Goal: Transaction & Acquisition: Book appointment/travel/reservation

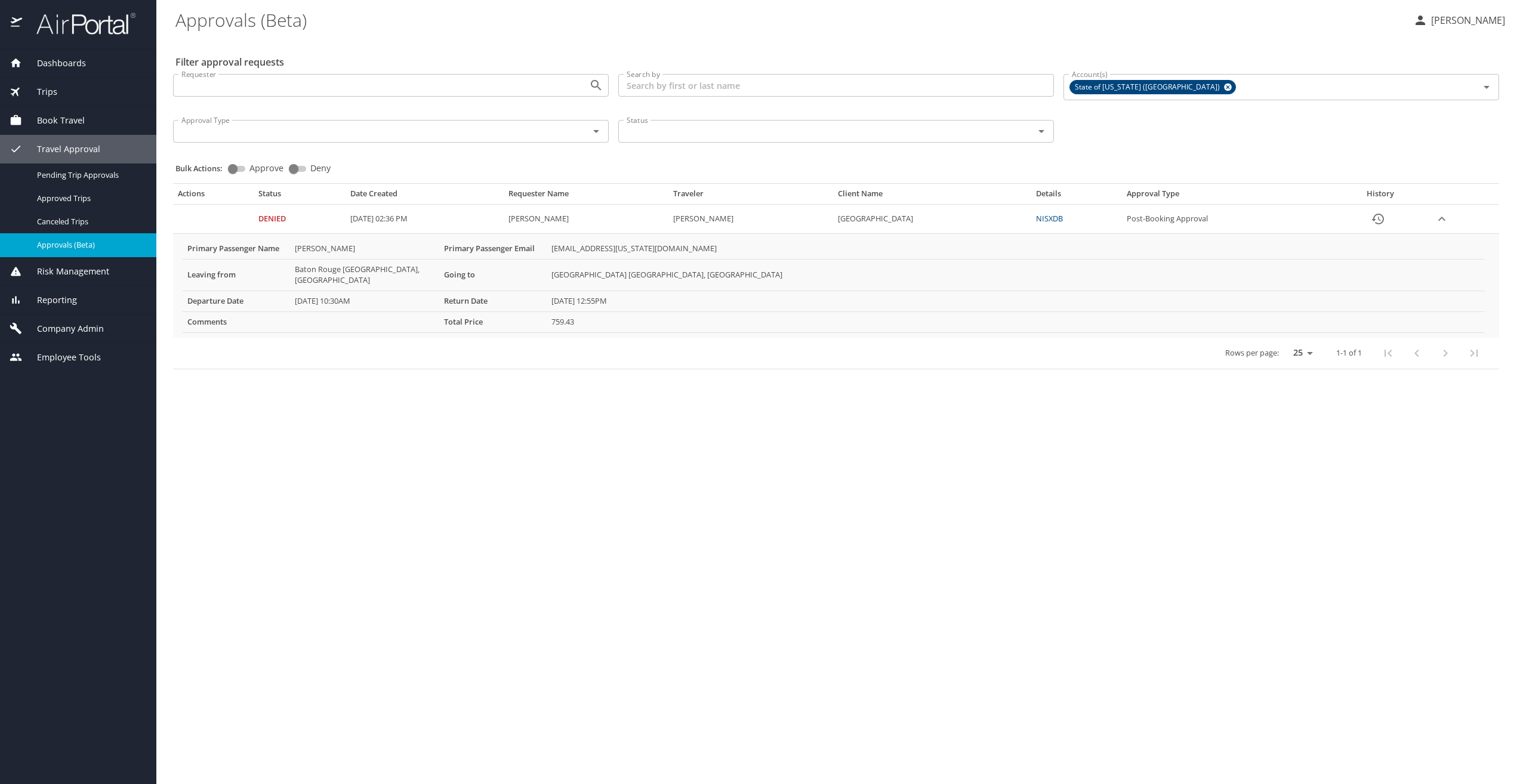
click at [41, 92] on span "Trips" at bounding box center [40, 92] width 35 height 13
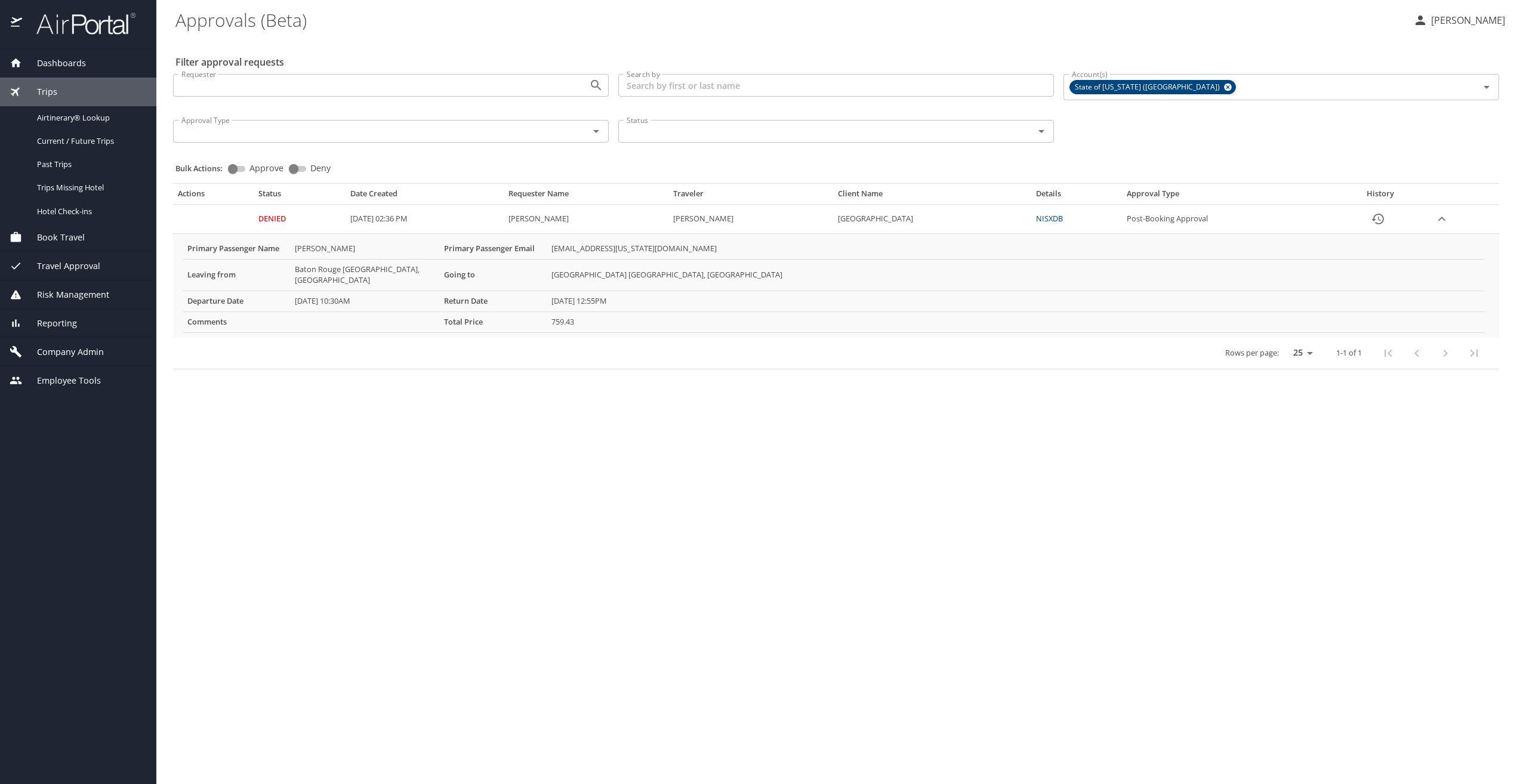
click at [74, 62] on span "Dashboards" at bounding box center [54, 63] width 64 height 13
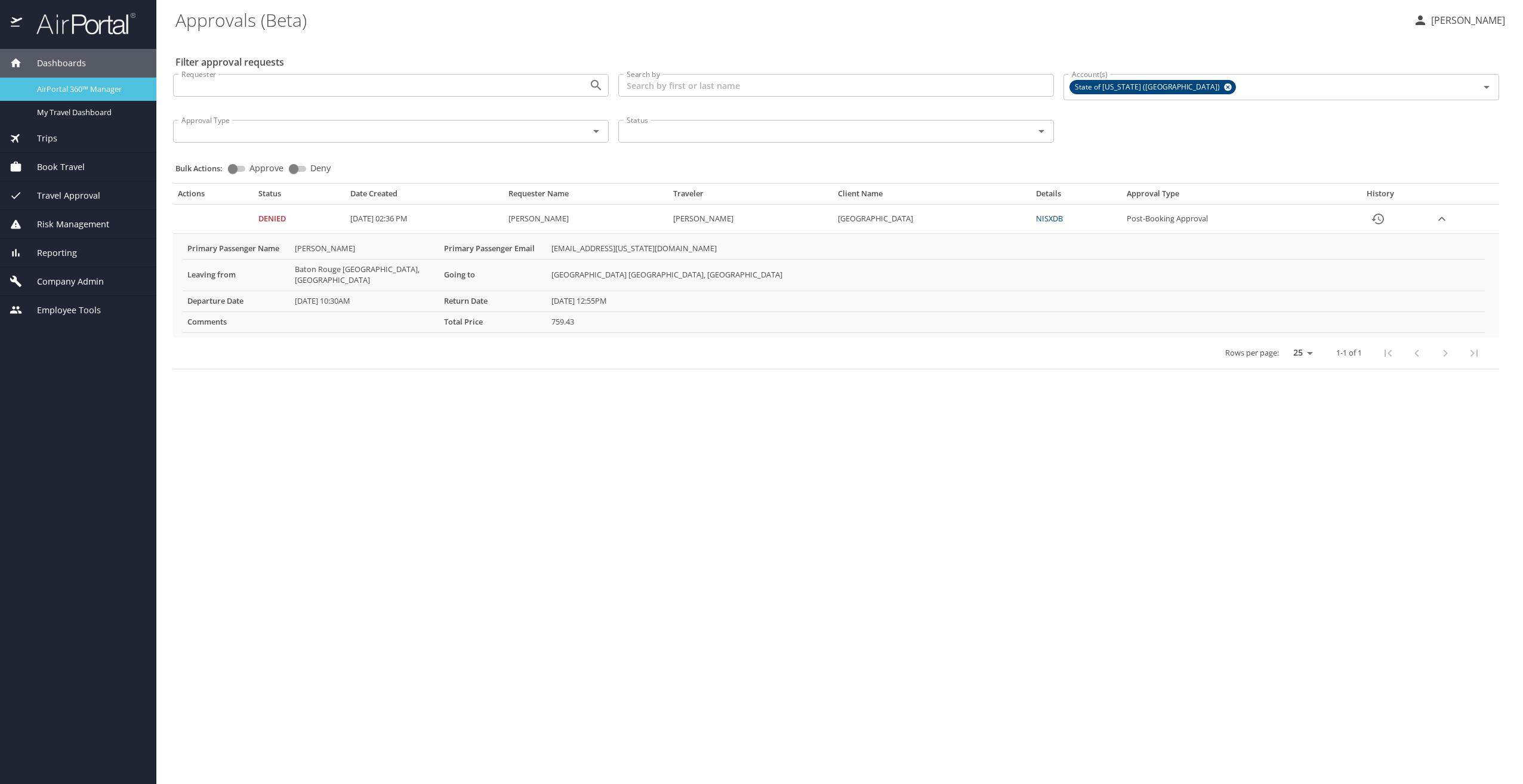
click at [83, 83] on span "AirPortal 360™ Manager" at bounding box center [90, 89] width 105 height 11
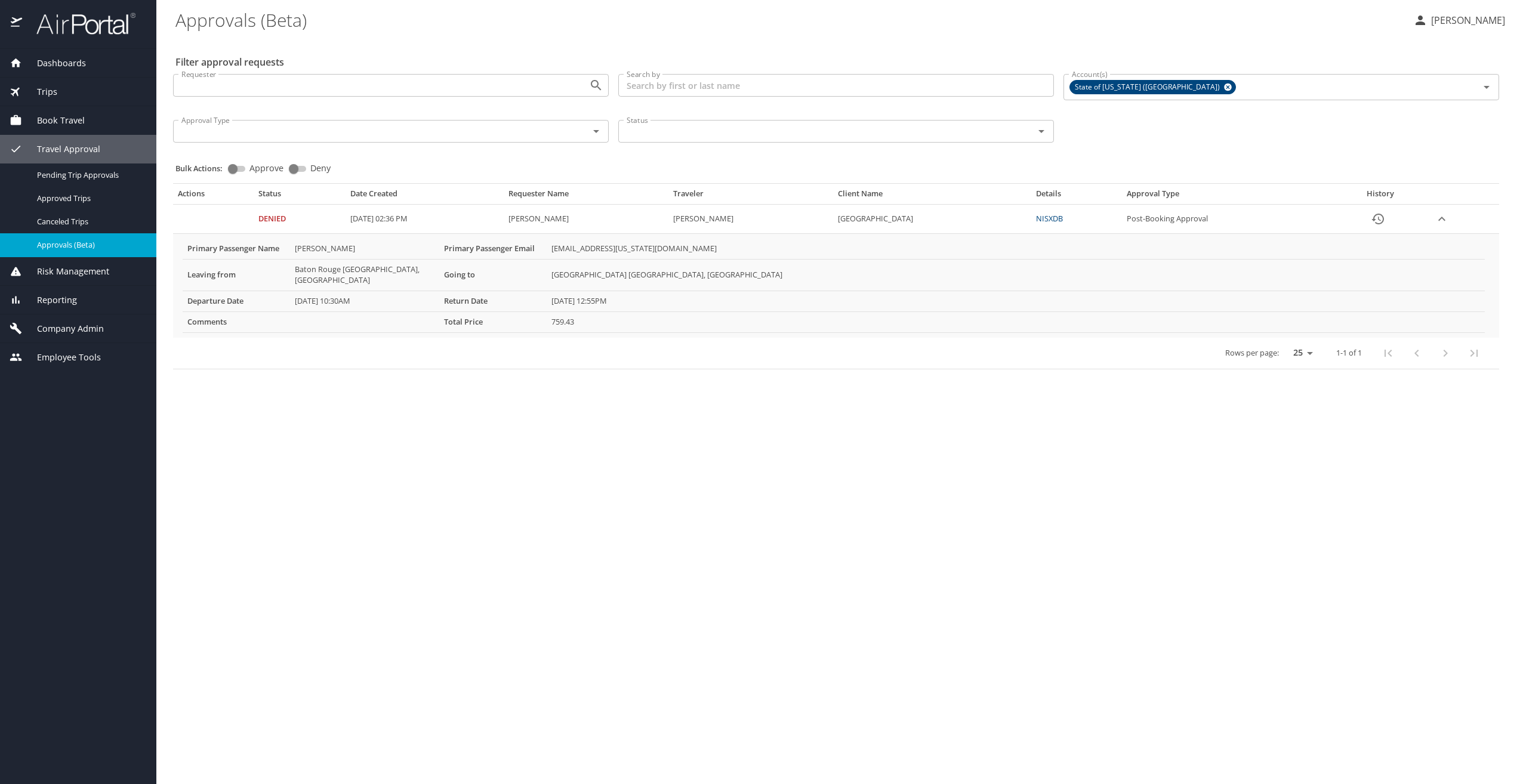
click at [67, 118] on span "Book Travel" at bounding box center [54, 120] width 63 height 13
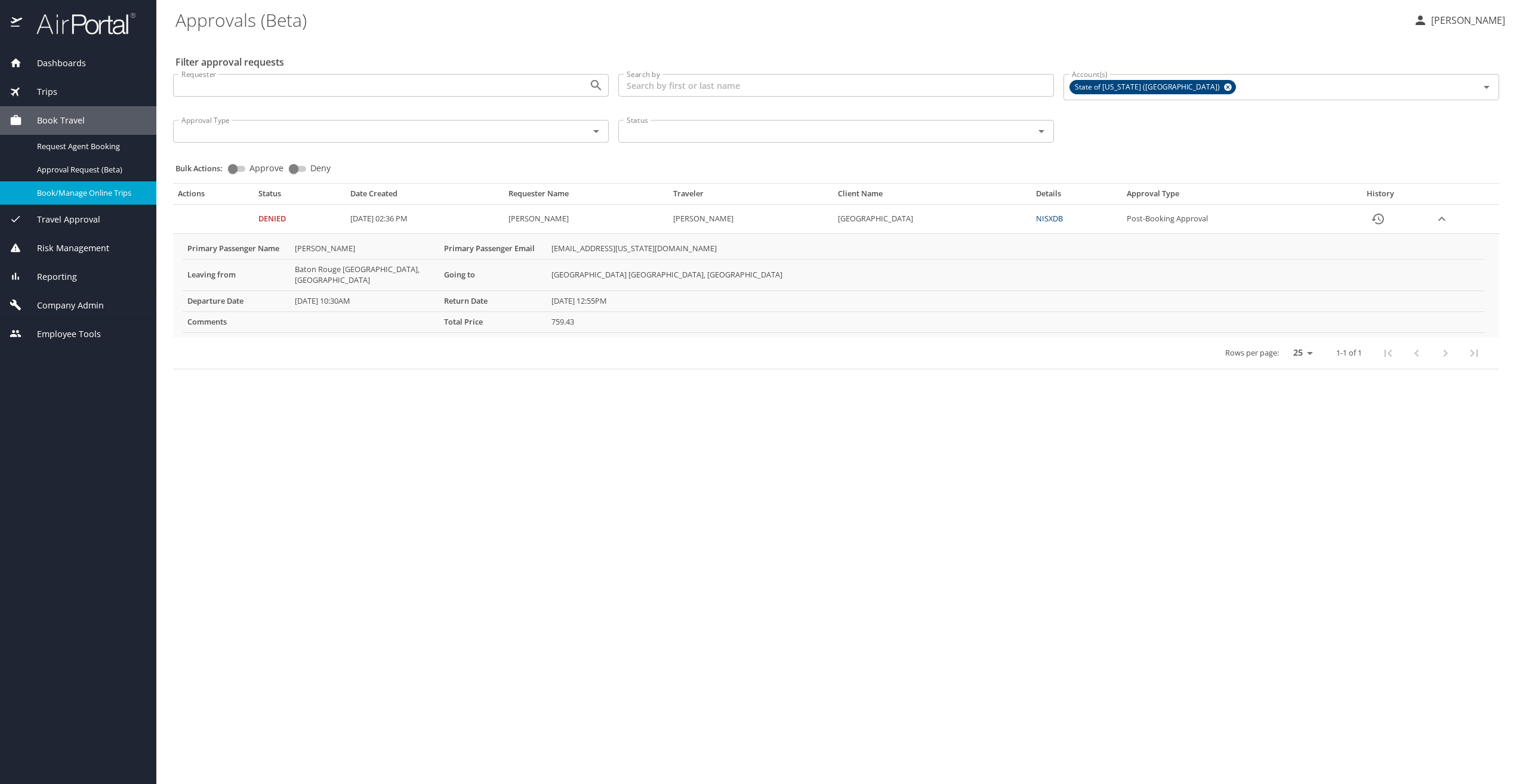
click at [93, 189] on span "Book/Manage Online Trips" at bounding box center [90, 193] width 105 height 11
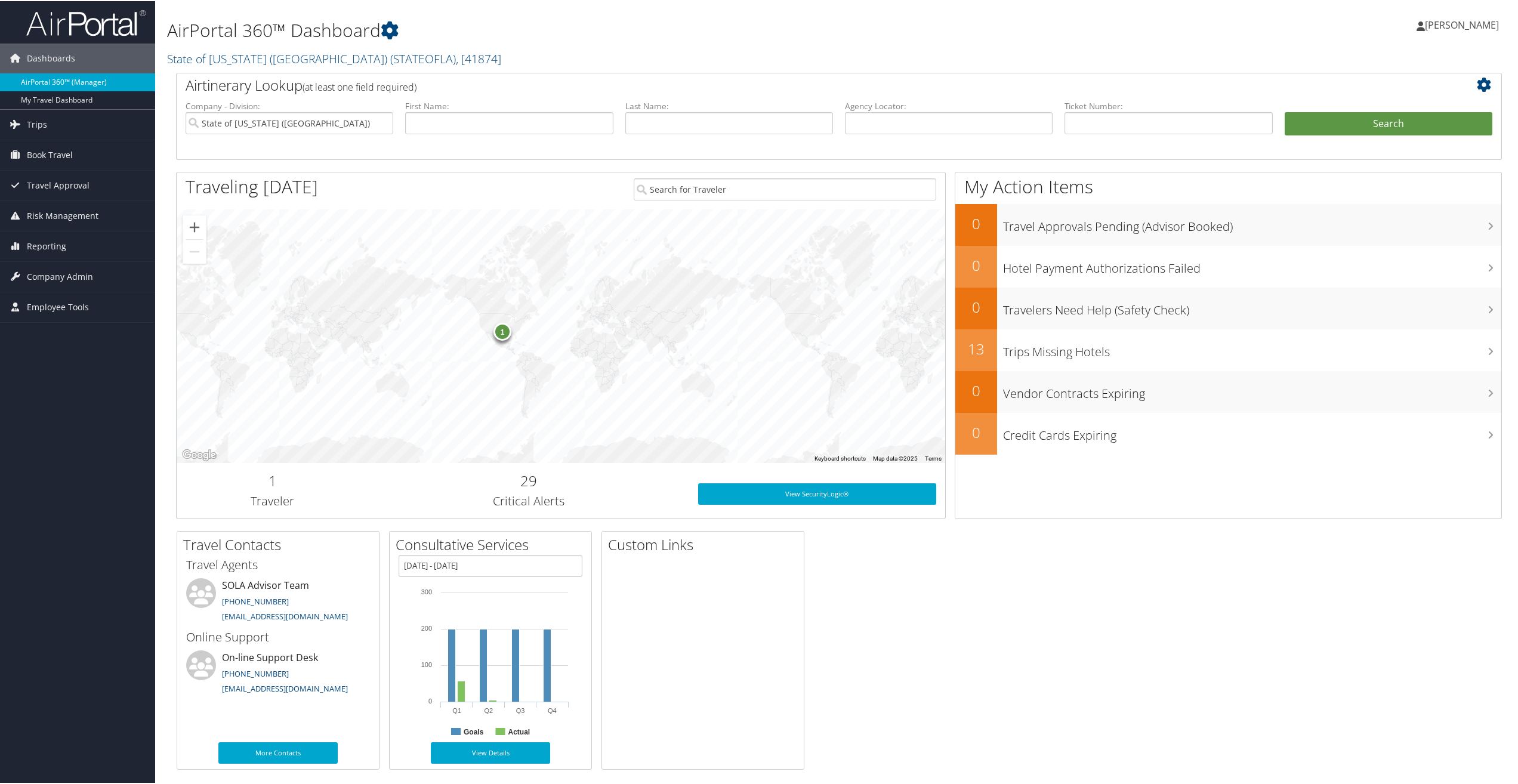
click at [68, 76] on link "AirPortal 360™ (Manager)" at bounding box center [77, 81] width 155 height 18
click at [44, 153] on span "Book Travel" at bounding box center [50, 154] width 46 height 30
click at [41, 195] on link "Book/Manage Online Trips" at bounding box center [77, 196] width 155 height 18
